Goal: Task Accomplishment & Management: Manage account settings

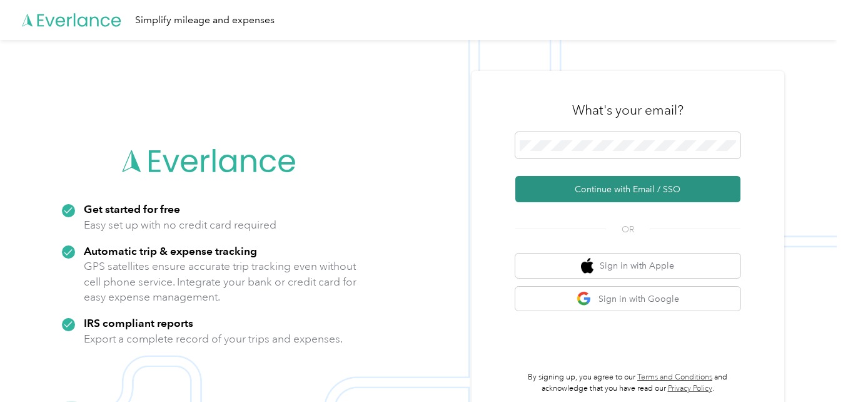
click at [625, 188] on button "Continue with Email / SSO" at bounding box center [628, 189] width 225 height 26
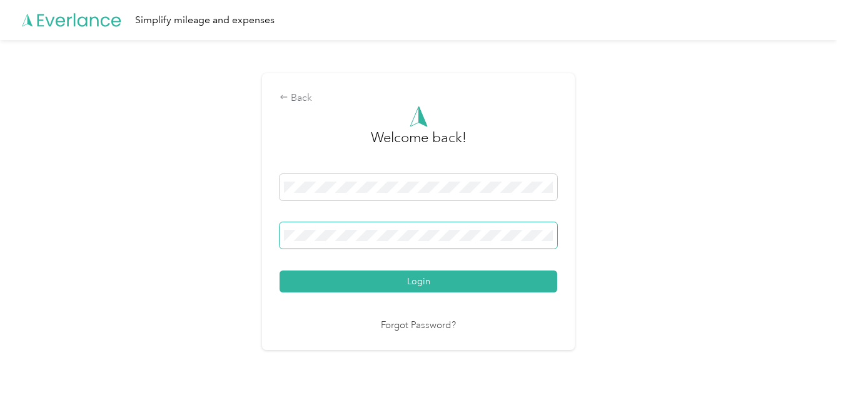
click at [280, 270] on button "Login" at bounding box center [419, 281] width 278 height 22
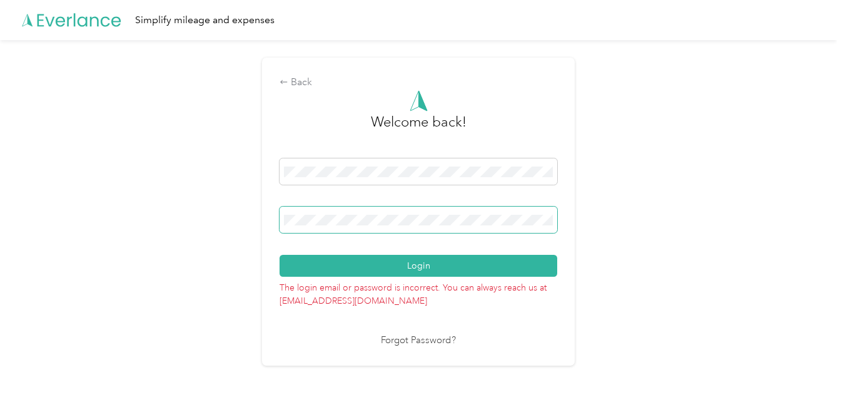
click at [280, 255] on button "Login" at bounding box center [419, 266] width 278 height 22
click at [242, 188] on div "Back Welcome back! Login The login email or password is incorrect. You can alwa…" at bounding box center [418, 217] width 837 height 354
click at [280, 255] on button "Login" at bounding box center [419, 266] width 278 height 22
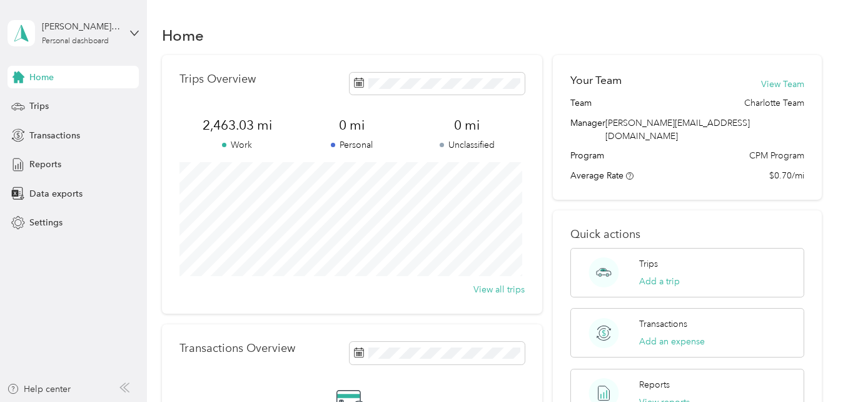
click at [663, 149] on div "Program CPM Program" at bounding box center [687, 155] width 233 height 13
click at [29, 106] on div "Trips" at bounding box center [73, 106] width 131 height 23
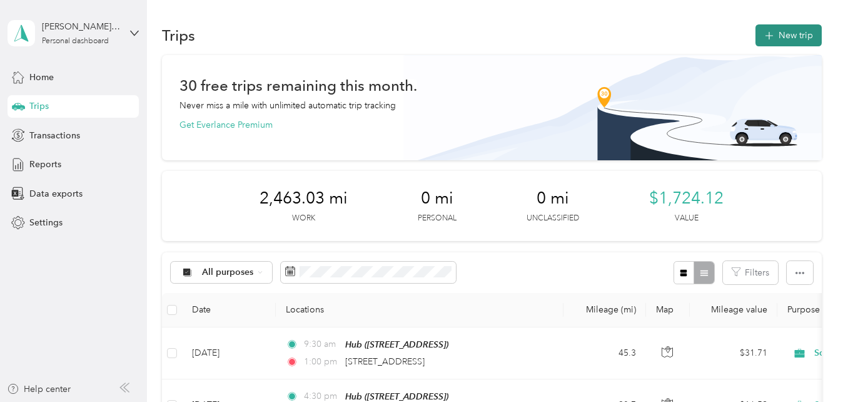
click at [777, 32] on button "New trip" at bounding box center [789, 35] width 66 height 22
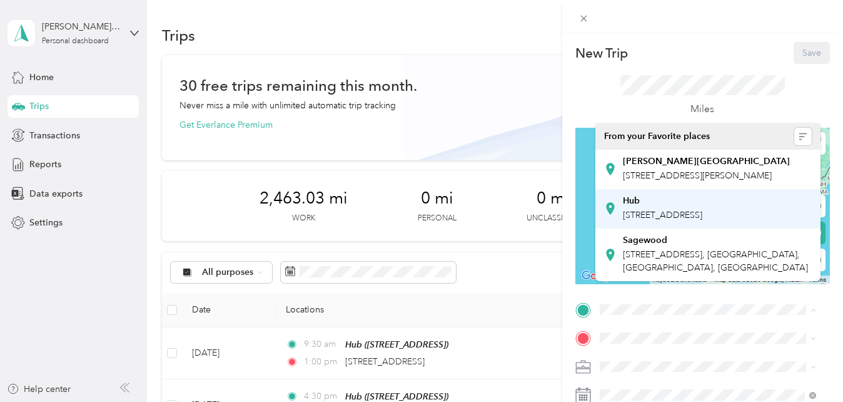
click at [671, 220] on span "[STREET_ADDRESS]" at bounding box center [662, 215] width 79 height 11
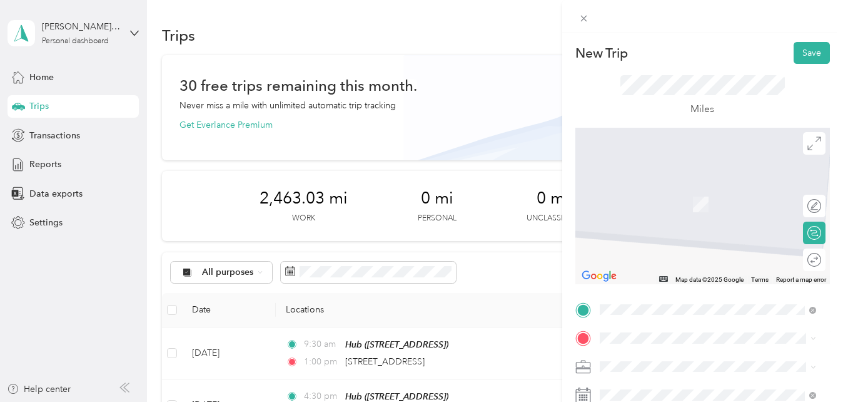
click at [611, 210] on div "[PERSON_NAME][GEOGRAPHIC_DATA] [STREET_ADDRESS][PERSON_NAME] , 28204, [GEOGRAPH…" at bounding box center [708, 196] width 208 height 31
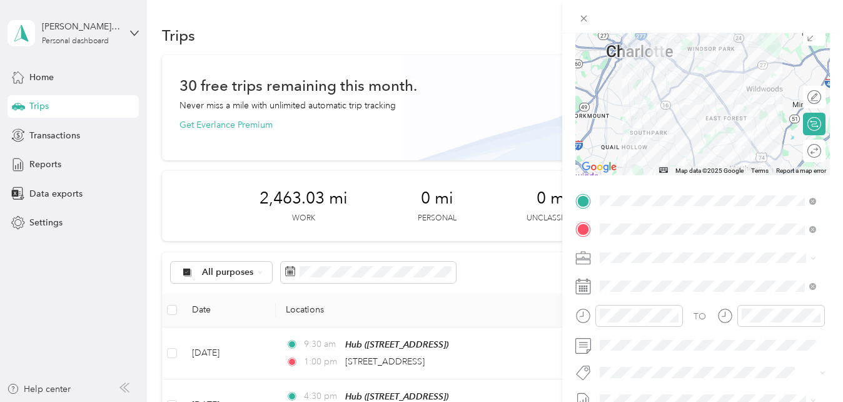
scroll to position [116, 0]
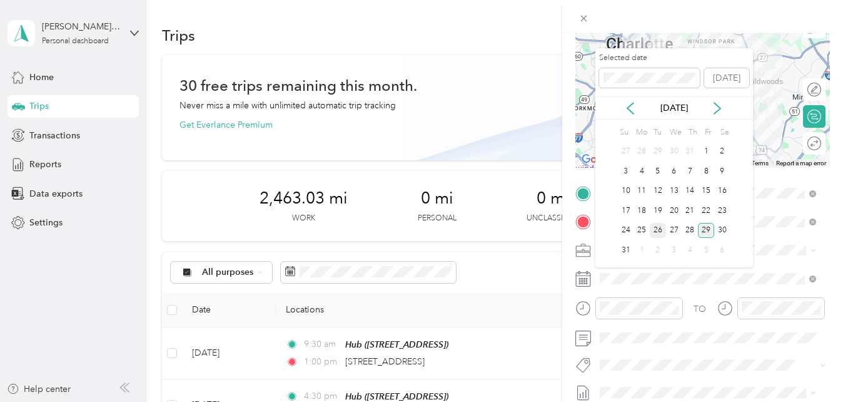
click at [658, 230] on div "26" at bounding box center [658, 231] width 16 height 16
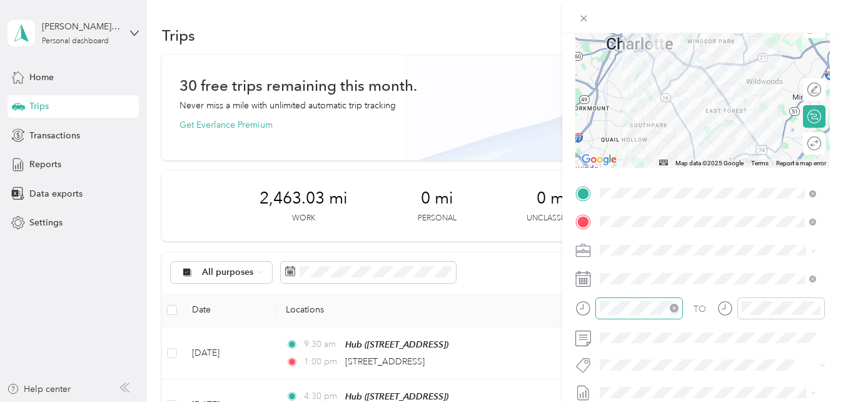
click at [639, 315] on div at bounding box center [640, 308] width 88 height 22
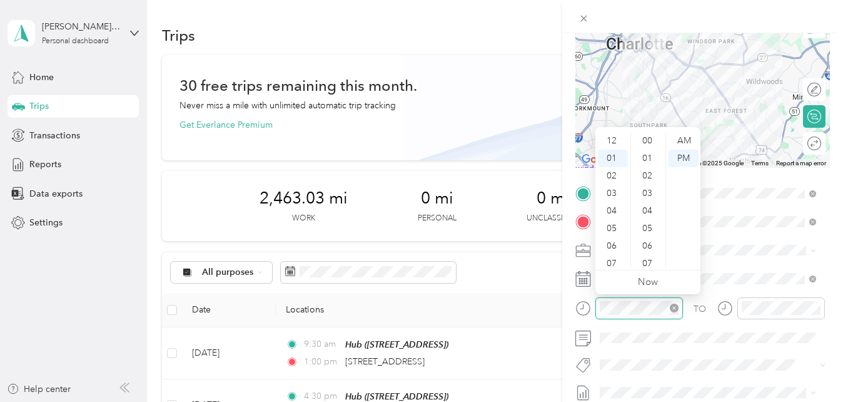
scroll to position [916, 0]
click at [613, 199] on div "04" at bounding box center [613, 194] width 30 height 18
click at [652, 194] on div "30" at bounding box center [649, 190] width 30 height 18
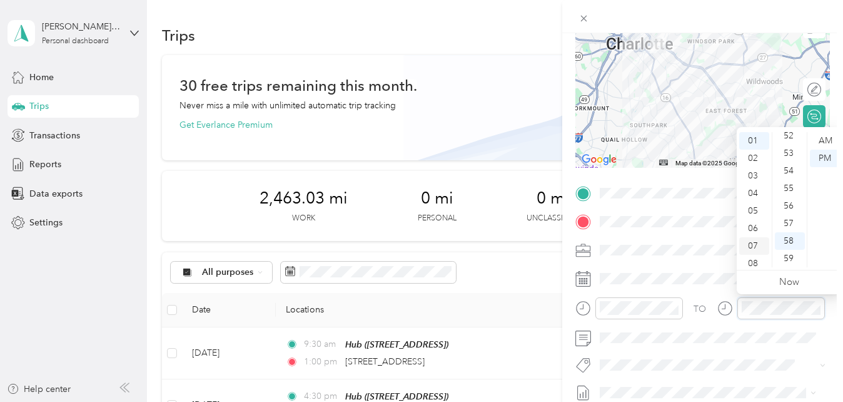
scroll to position [75, 0]
click at [751, 215] on div "09" at bounding box center [755, 224] width 30 height 18
click at [789, 140] on div "00" at bounding box center [790, 141] width 30 height 18
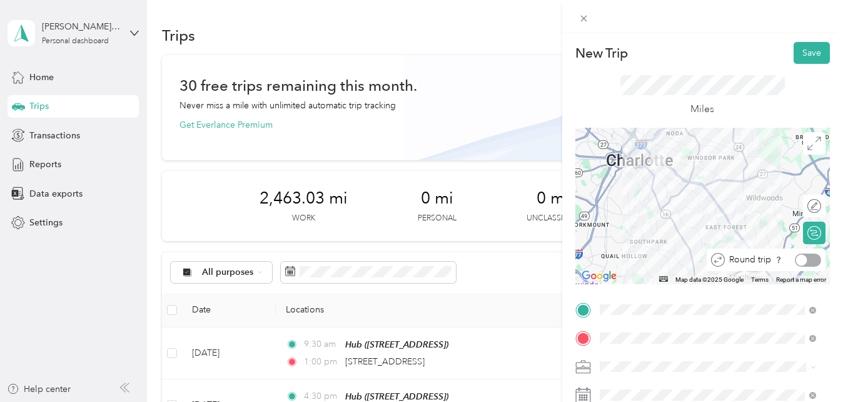
click at [803, 261] on div at bounding box center [808, 259] width 26 height 13
click at [803, 56] on button "Save" at bounding box center [812, 53] width 36 height 22
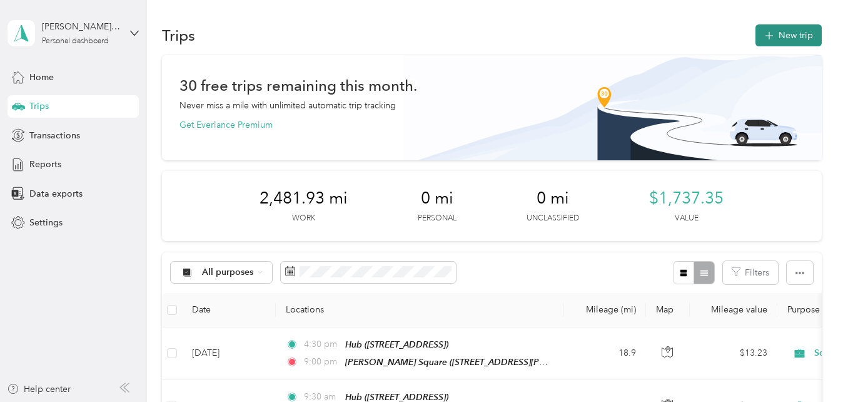
click at [773, 33] on button "New trip" at bounding box center [789, 35] width 66 height 22
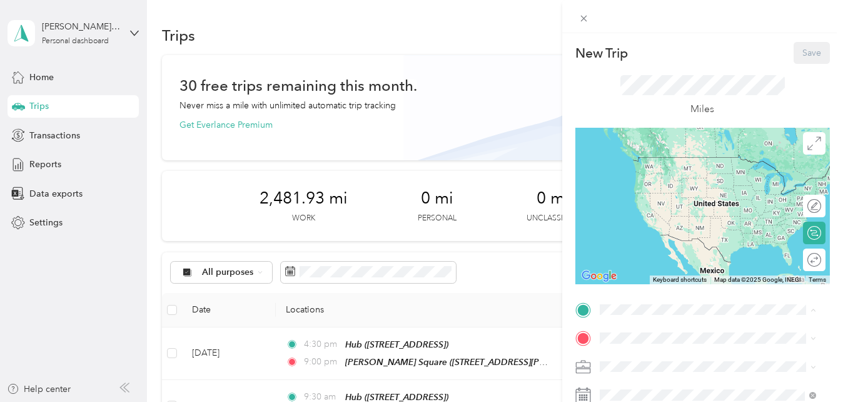
click at [674, 220] on span "[STREET_ADDRESS]" at bounding box center [662, 215] width 79 height 11
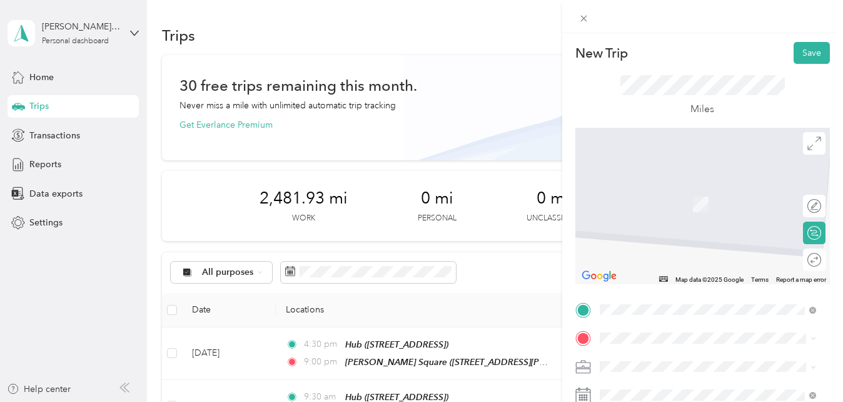
click at [653, 188] on span "[STREET_ADDRESS][US_STATE]" at bounding box center [685, 181] width 125 height 11
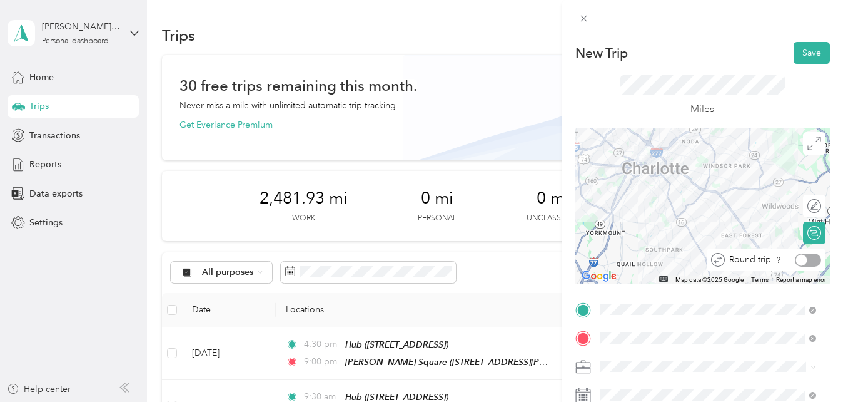
click at [803, 258] on div at bounding box center [808, 259] width 26 height 13
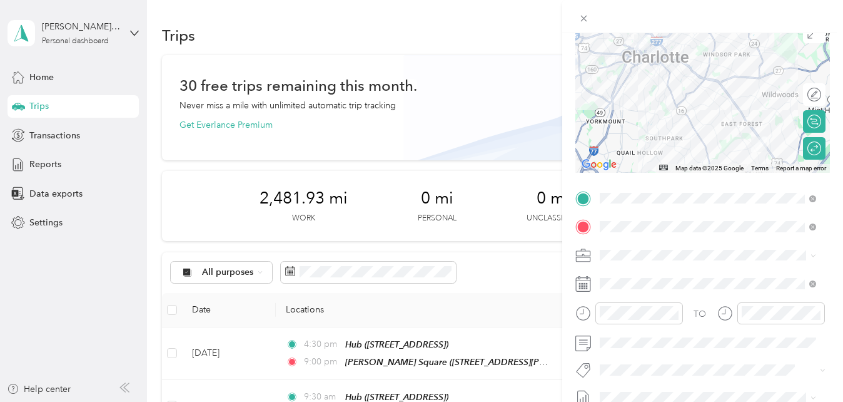
scroll to position [113, 0]
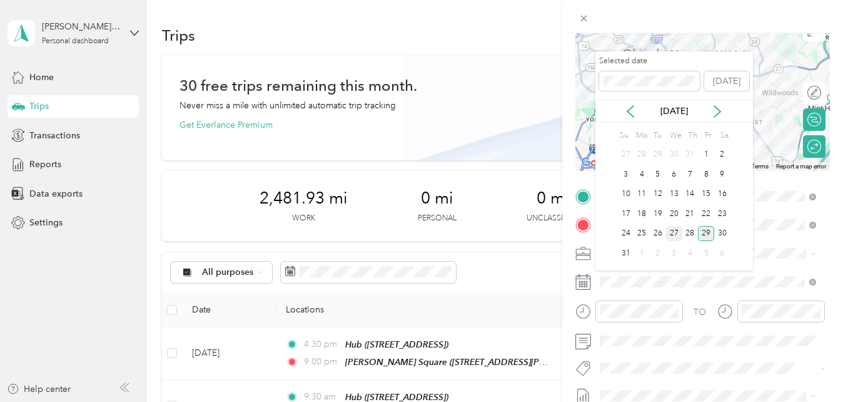
click at [673, 238] on div "27" at bounding box center [674, 234] width 16 height 16
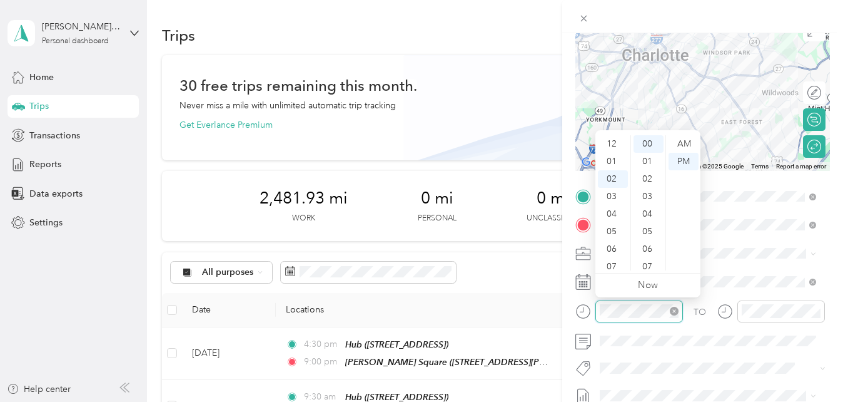
scroll to position [35, 0]
click at [608, 181] on div "04" at bounding box center [613, 179] width 30 height 18
click at [649, 205] on div "30" at bounding box center [649, 204] width 30 height 18
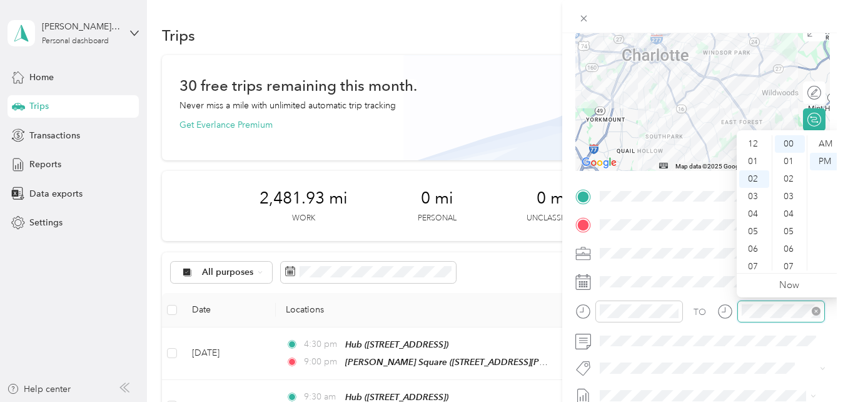
scroll to position [35, 0]
click at [751, 265] on div "09" at bounding box center [755, 267] width 30 height 18
click at [761, 36] on div at bounding box center [703, 92] width 255 height 156
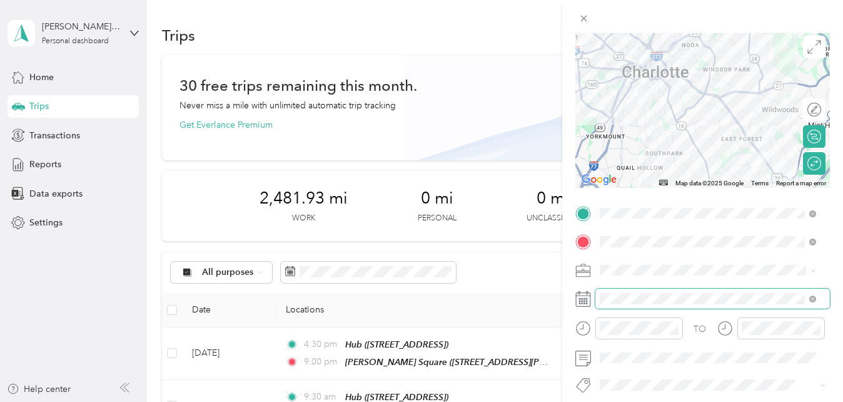
scroll to position [0, 0]
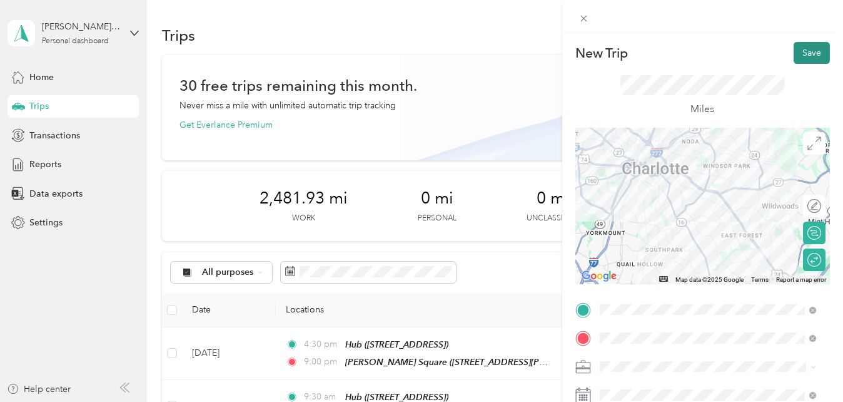
click at [800, 56] on button "Save" at bounding box center [812, 53] width 36 height 22
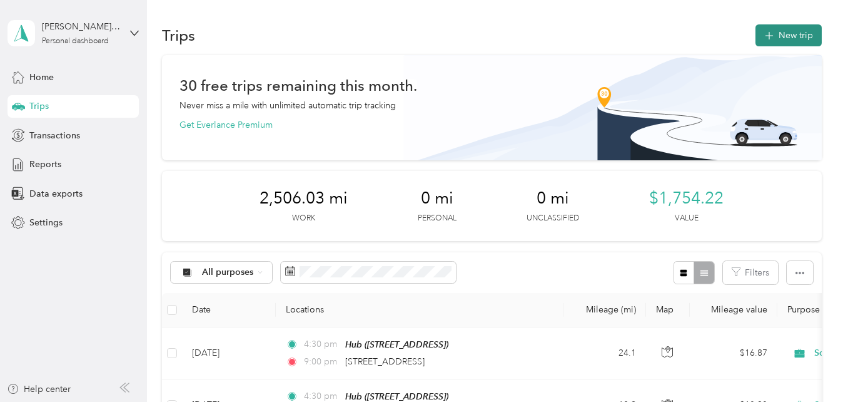
click at [781, 38] on button "New trip" at bounding box center [789, 35] width 66 height 22
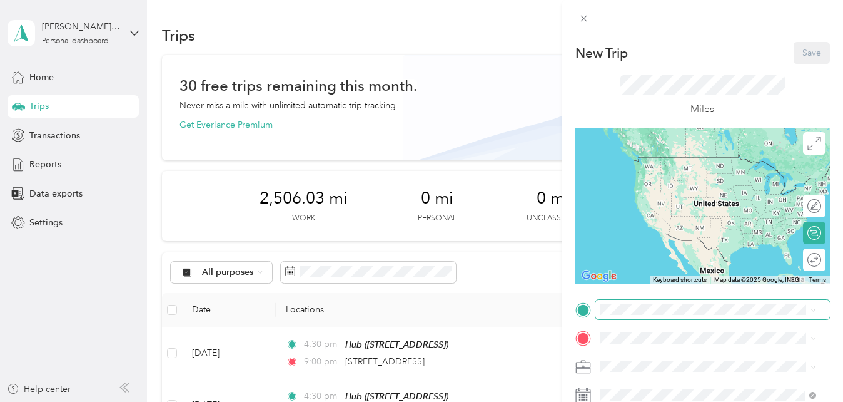
click at [636, 315] on span at bounding box center [713, 310] width 235 height 20
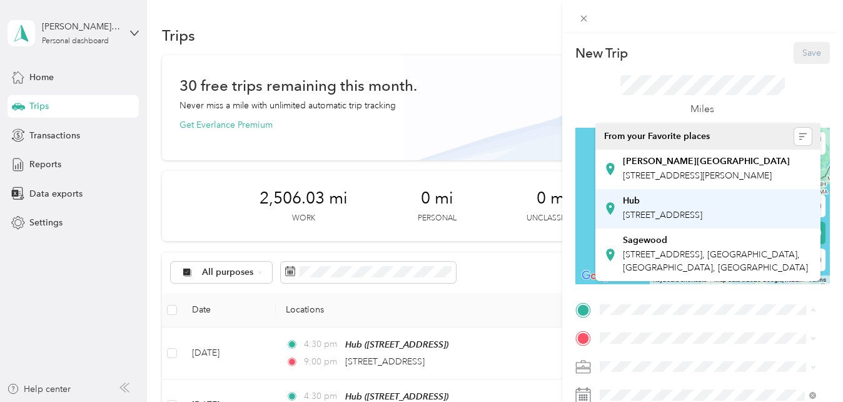
click at [650, 221] on div "Hub [STREET_ADDRESS]" at bounding box center [662, 208] width 79 height 26
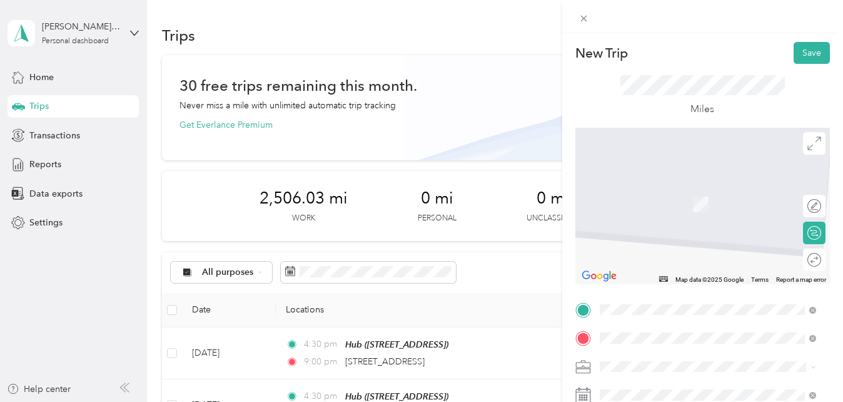
click at [661, 191] on span "[STREET_ADDRESS][US_STATE]" at bounding box center [685, 185] width 125 height 11
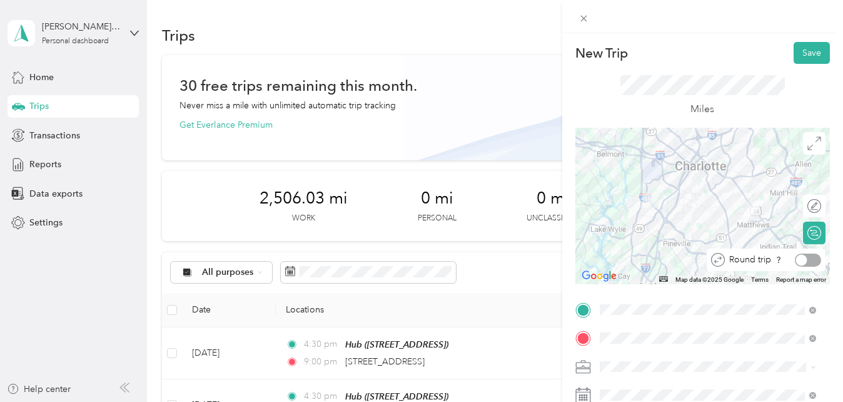
click at [800, 258] on div at bounding box center [808, 259] width 26 height 13
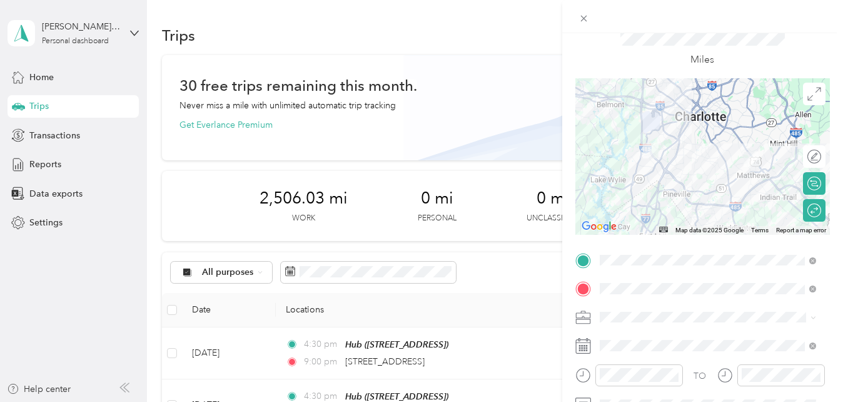
scroll to position [58, 0]
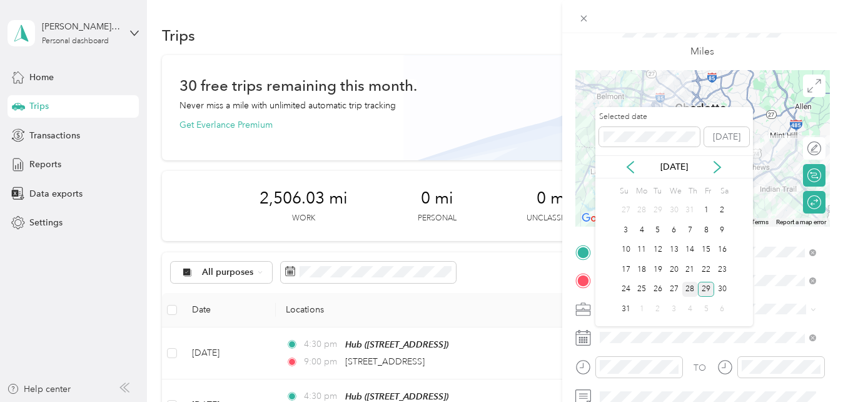
click at [691, 290] on div "28" at bounding box center [691, 290] width 16 height 16
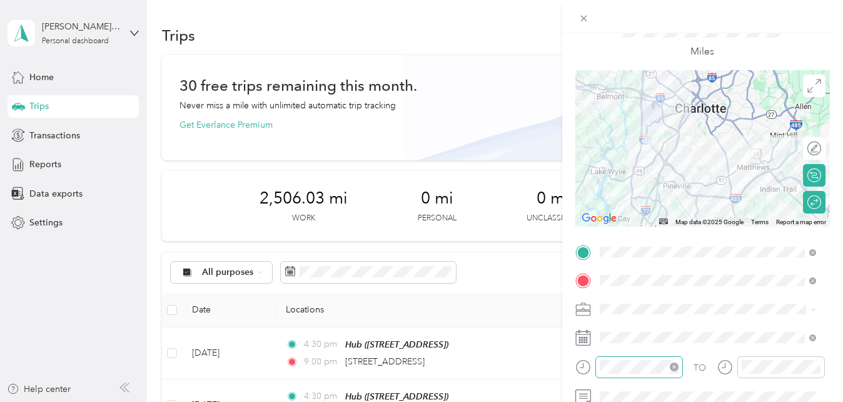
click at [626, 374] on div at bounding box center [640, 367] width 88 height 22
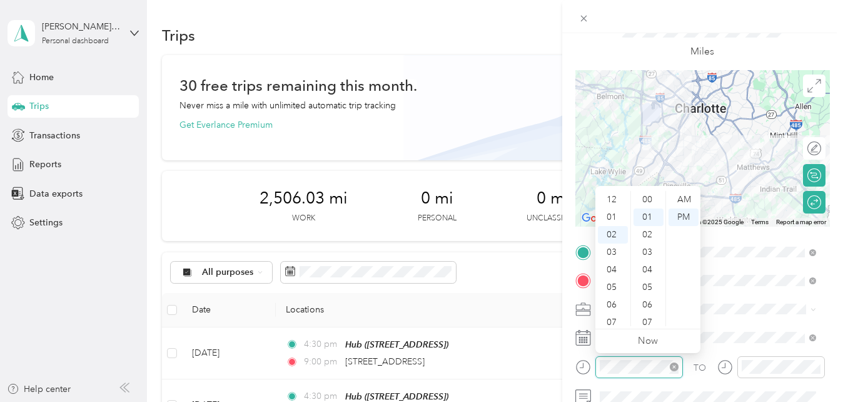
scroll to position [18, 0]
click at [606, 232] on div "04" at bounding box center [613, 235] width 30 height 18
click at [653, 284] on div "15" at bounding box center [649, 288] width 30 height 18
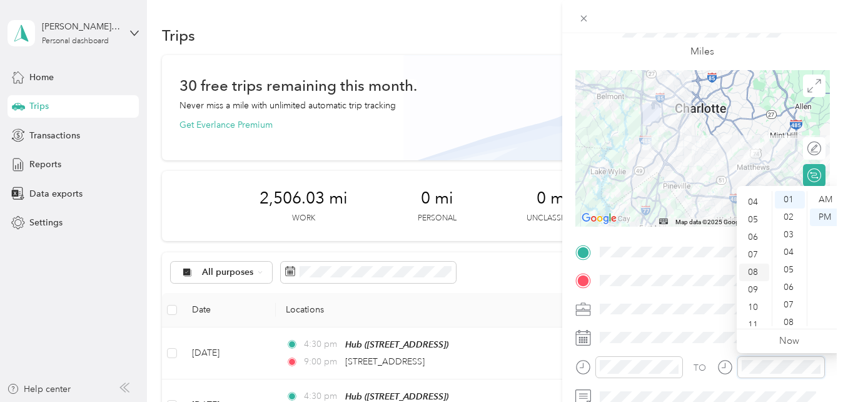
scroll to position [70, 0]
drag, startPoint x: 756, startPoint y: 281, endPoint x: 790, endPoint y: 280, distance: 33.8
click at [790, 280] on div "12 01 02 03 04 05 06 07 08 09 10 11 00 01 02 03 04 05 06 07 08 09 10 11 12 13 1…" at bounding box center [789, 258] width 105 height 140
drag, startPoint x: 790, startPoint y: 280, endPoint x: 831, endPoint y: 300, distance: 45.6
click at [831, 300] on ul "AM PM" at bounding box center [824, 258] width 35 height 135
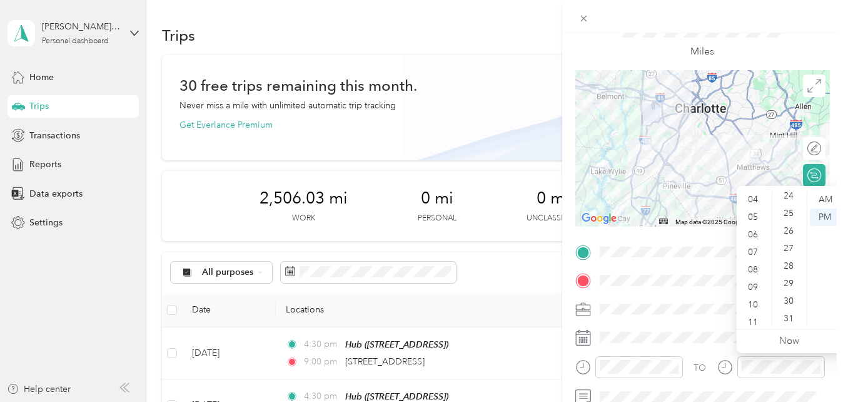
scroll to position [425, 0]
click at [786, 308] on div "30" at bounding box center [790, 301] width 30 height 18
click at [750, 279] on div "09" at bounding box center [755, 282] width 30 height 18
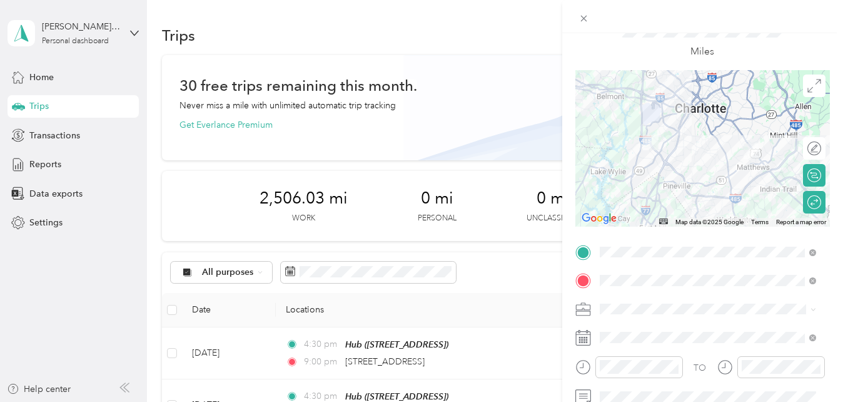
click at [763, 46] on div "Miles" at bounding box center [703, 39] width 165 height 42
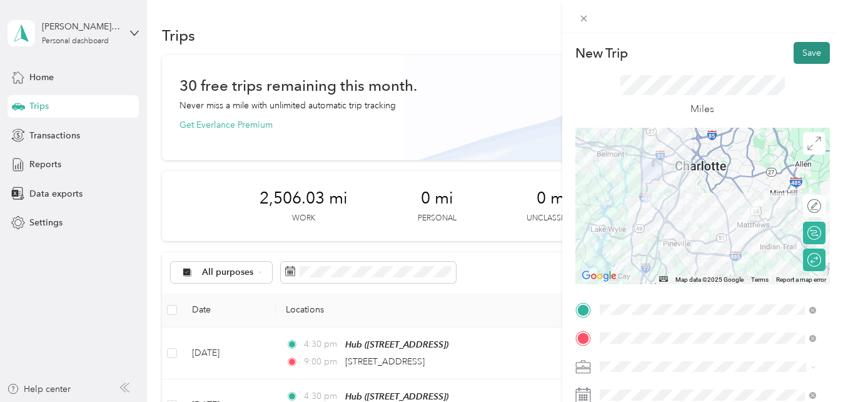
click at [800, 56] on button "Save" at bounding box center [812, 53] width 36 height 22
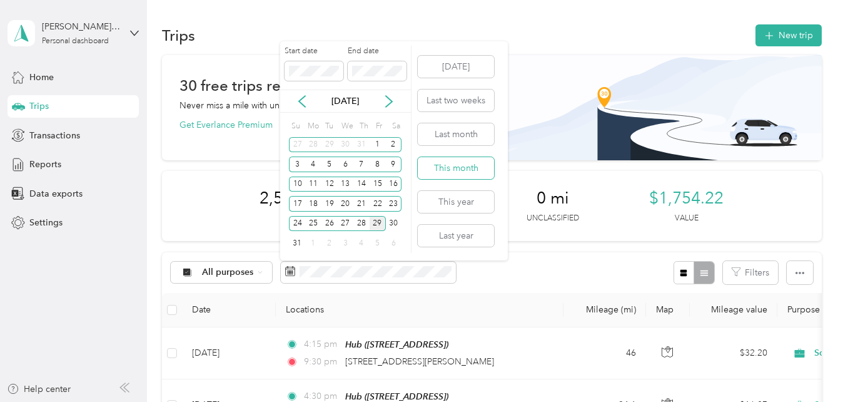
click at [464, 173] on button "This month" at bounding box center [456, 168] width 76 height 22
